Goal: Navigation & Orientation: Find specific page/section

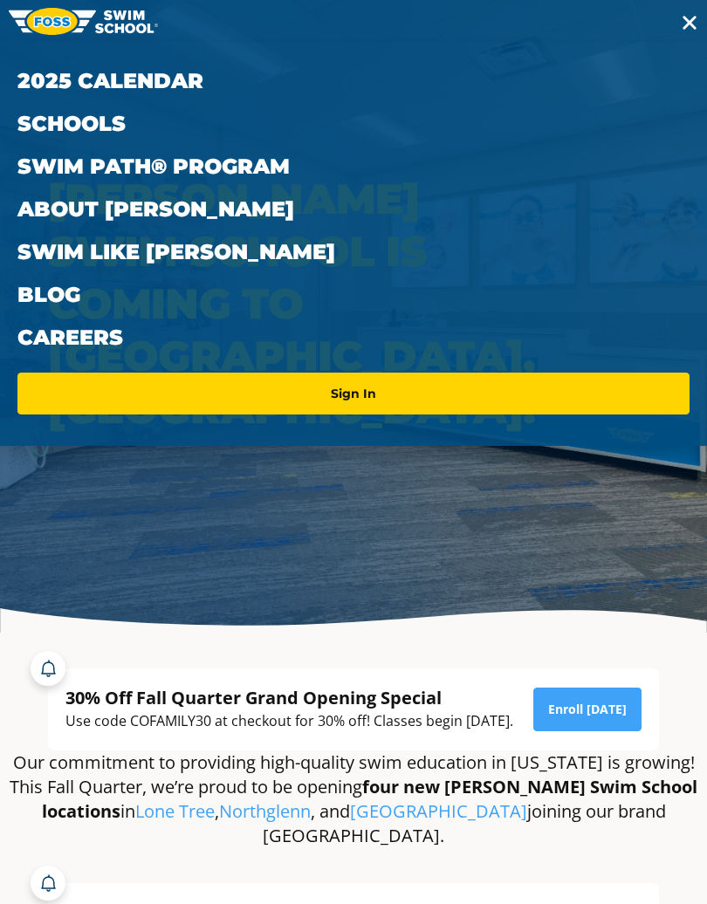
click at [700, 21] on button "Menu" at bounding box center [689, 21] width 35 height 24
click at [699, 9] on button "Menu" at bounding box center [689, 21] width 35 height 24
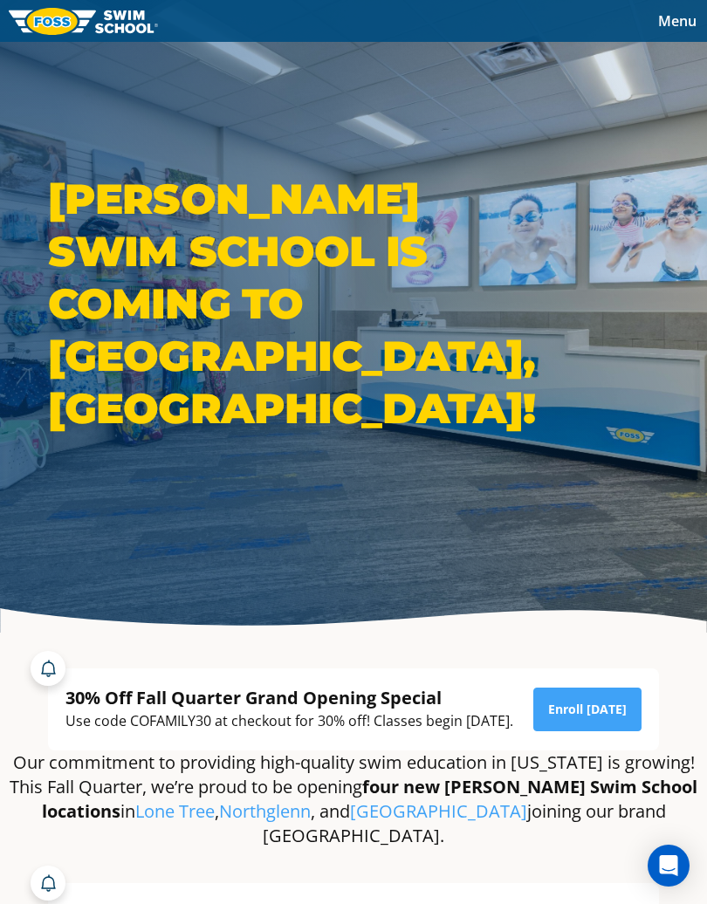
click at [688, 8] on button "Menu" at bounding box center [676, 21] width 59 height 26
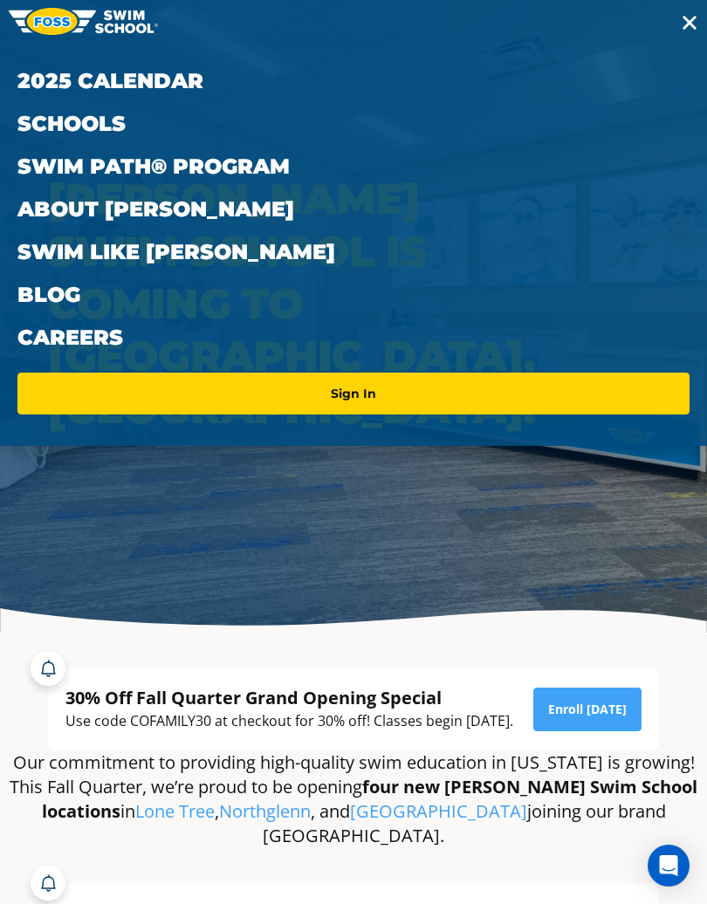
click at [701, 19] on button "Menu" at bounding box center [689, 21] width 35 height 24
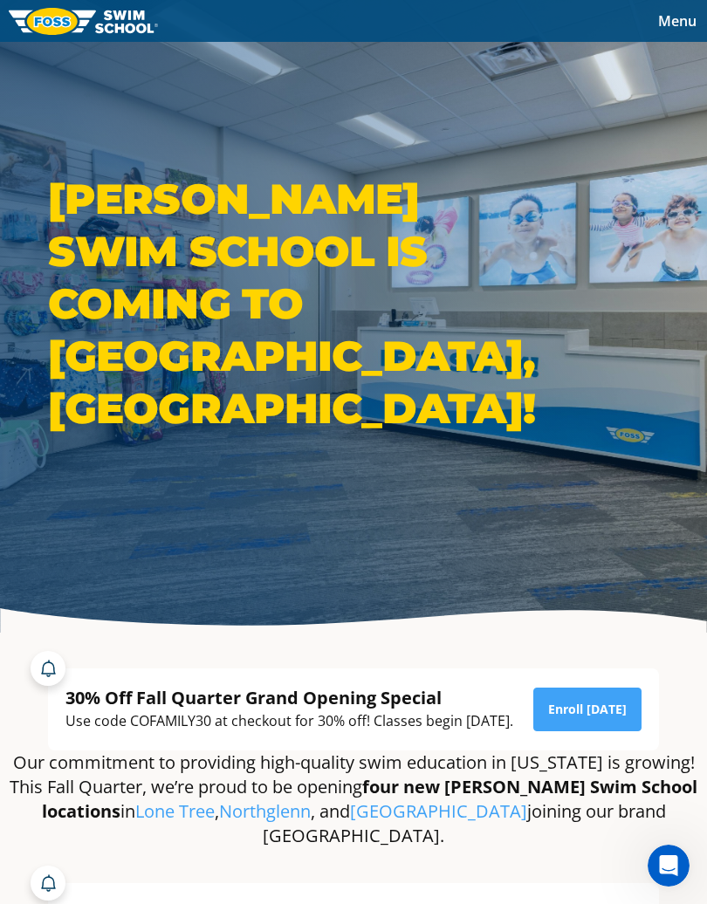
click at [692, 8] on button "Menu" at bounding box center [676, 21] width 59 height 26
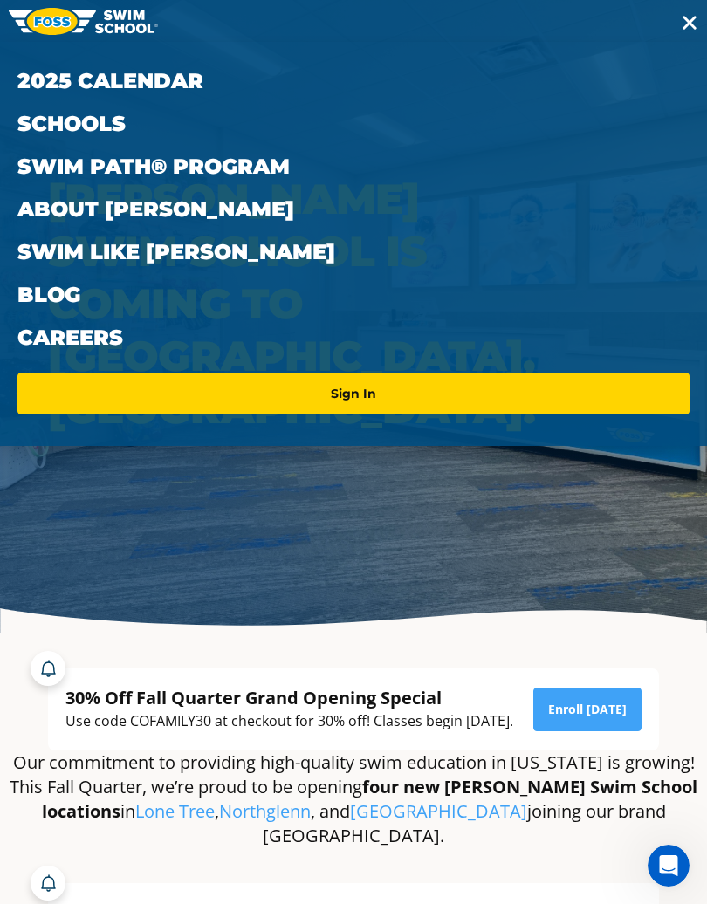
click at [702, 12] on button "Menu" at bounding box center [689, 21] width 35 height 24
